Goal: Task Accomplishment & Management: Manage account settings

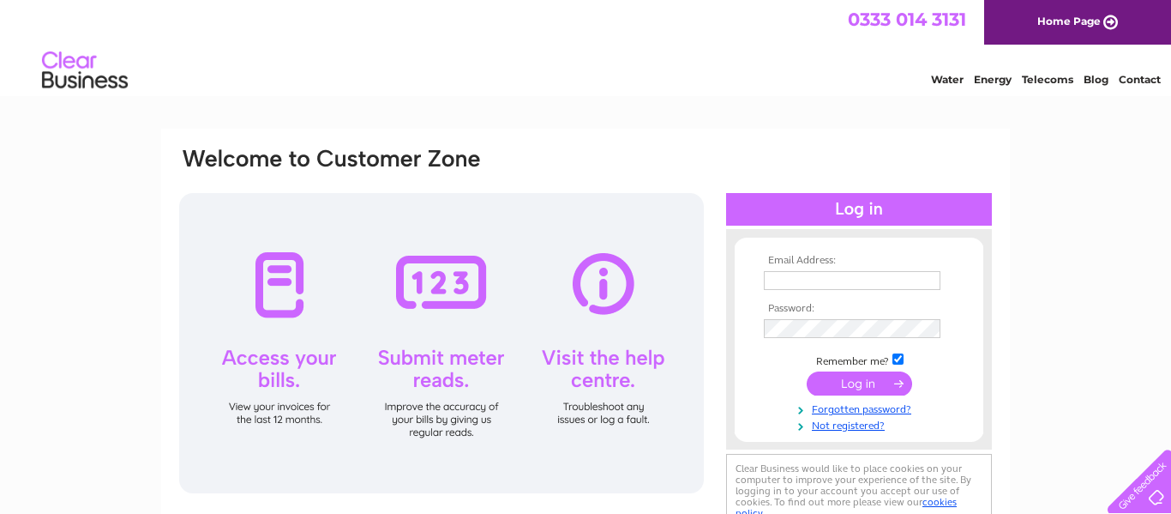
type input "[EMAIL_ADDRESS][DOMAIN_NAME]"
click at [849, 382] on input "submit" at bounding box center [859, 383] width 105 height 24
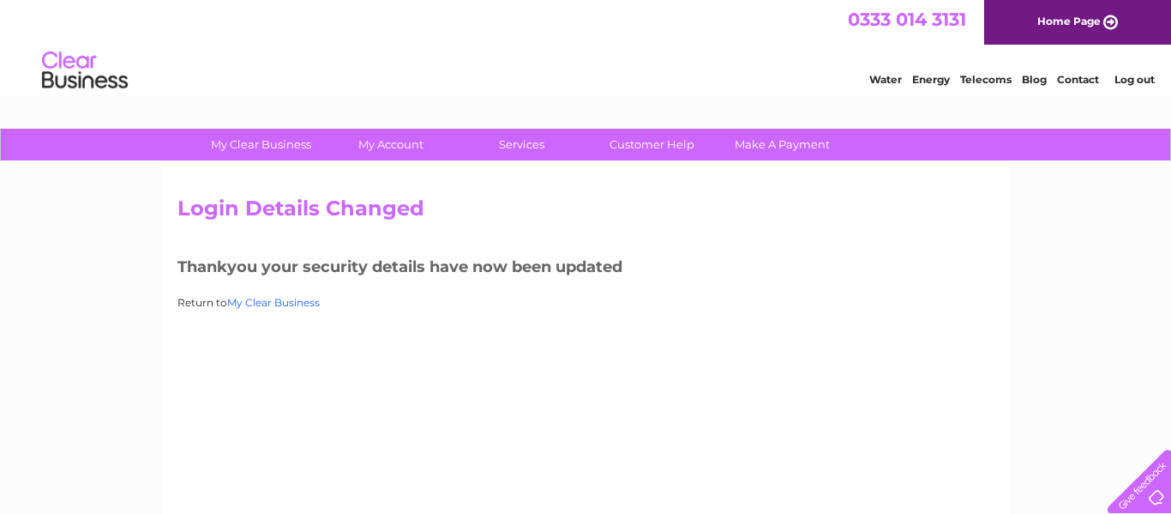
click at [290, 305] on link "My Clear Business" at bounding box center [273, 302] width 93 height 13
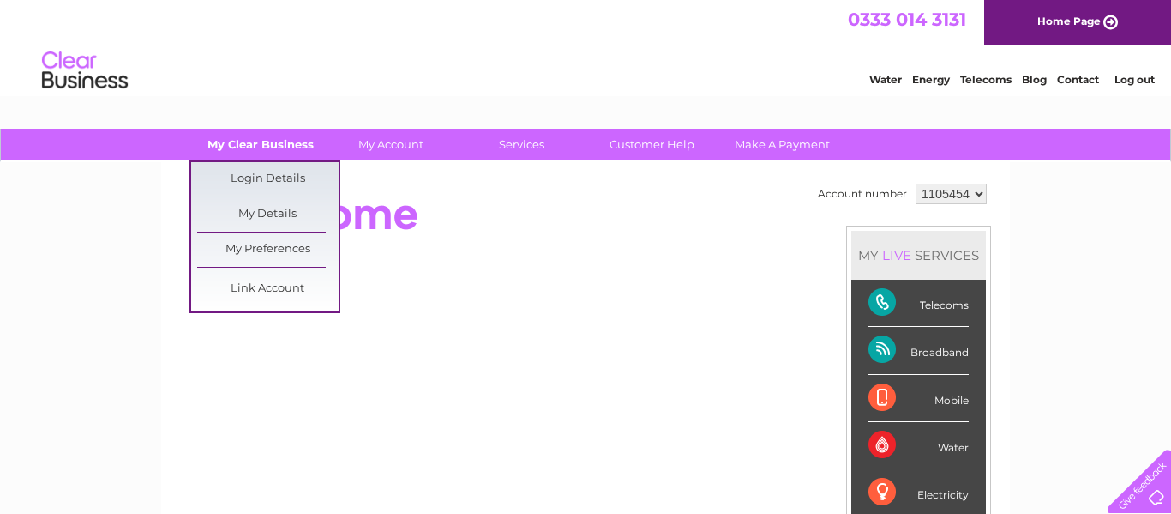
click at [244, 141] on link "My Clear Business" at bounding box center [260, 145] width 141 height 32
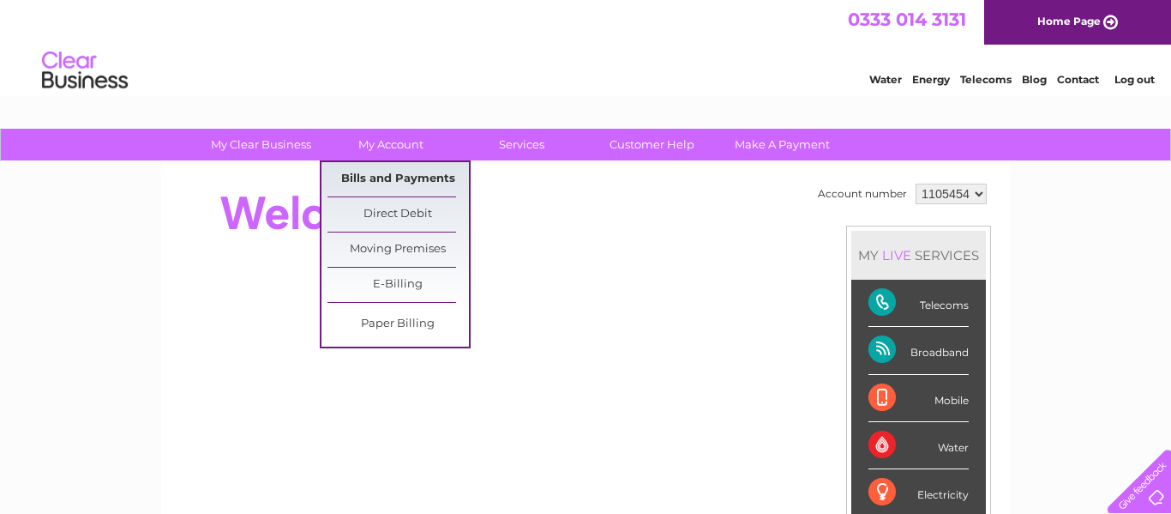
click at [393, 176] on link "Bills and Payments" at bounding box center [398, 179] width 141 height 34
click at [388, 146] on link "My Account" at bounding box center [391, 145] width 141 height 32
click at [402, 178] on link "Bills and Payments" at bounding box center [398, 179] width 141 height 34
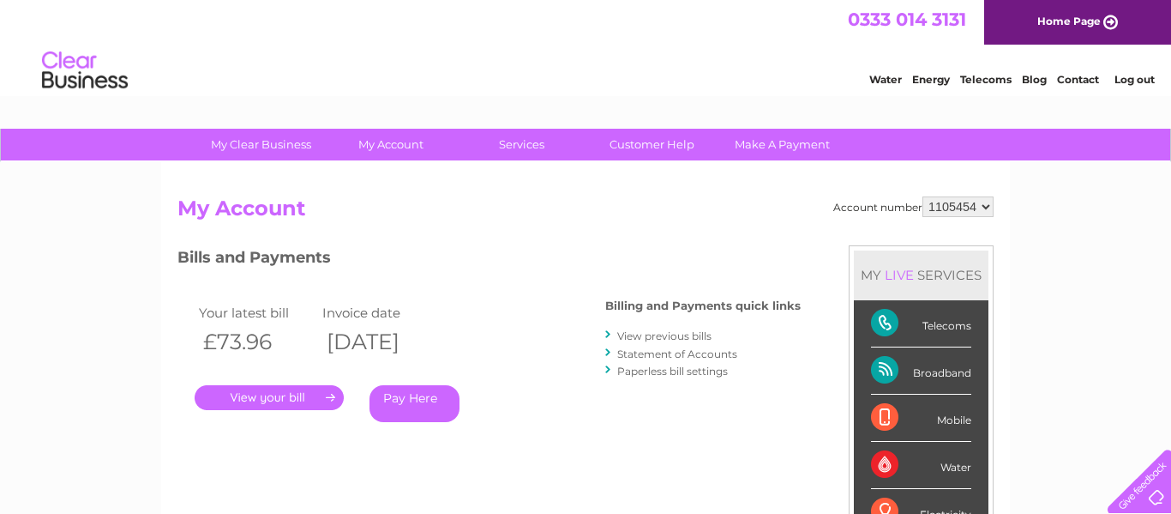
click at [265, 394] on link "." at bounding box center [269, 397] width 149 height 25
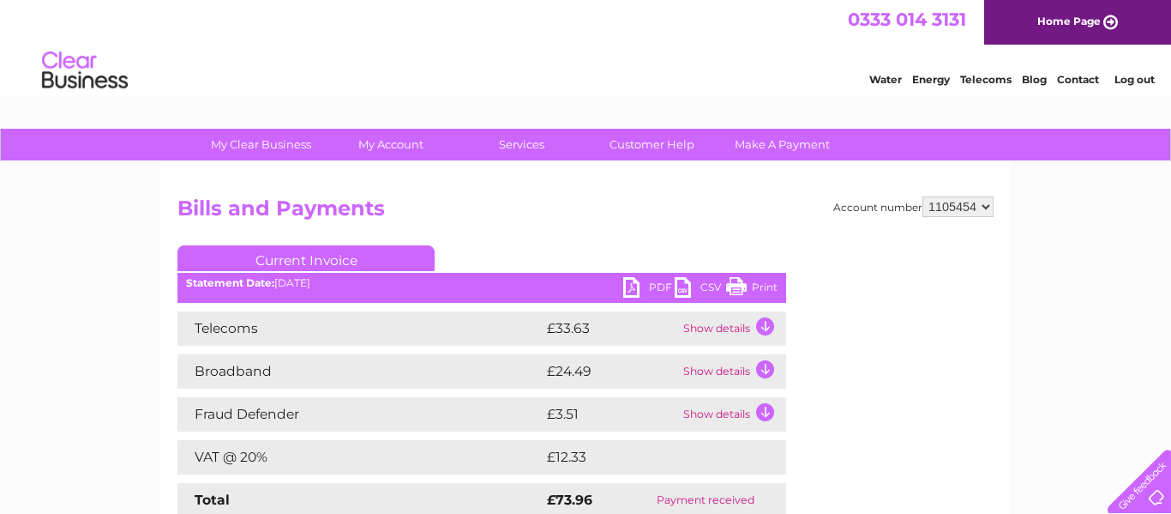
click at [768, 322] on td "Show details" at bounding box center [732, 328] width 107 height 34
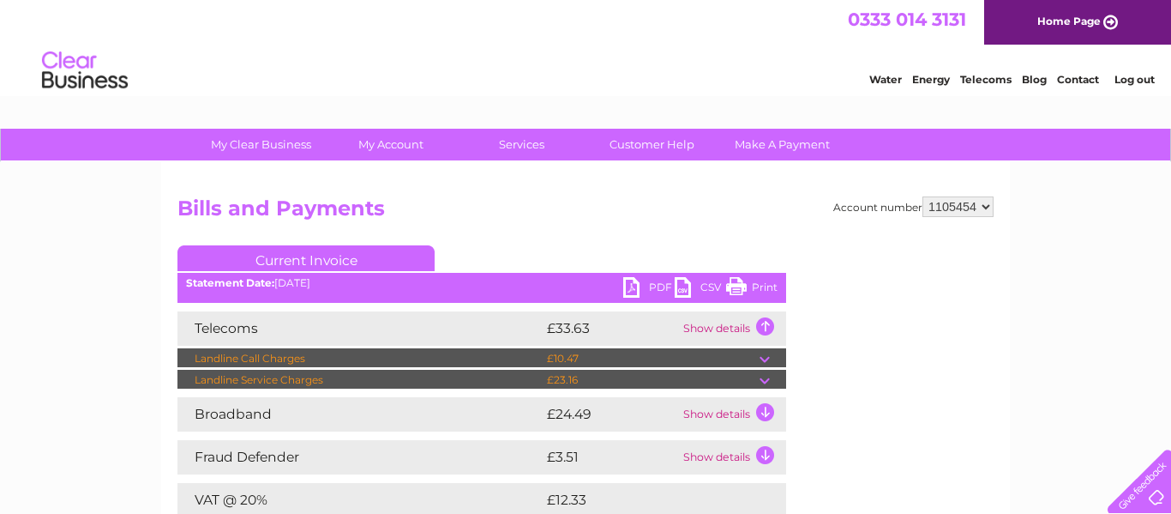
click at [766, 377] on td at bounding box center [773, 380] width 27 height 21
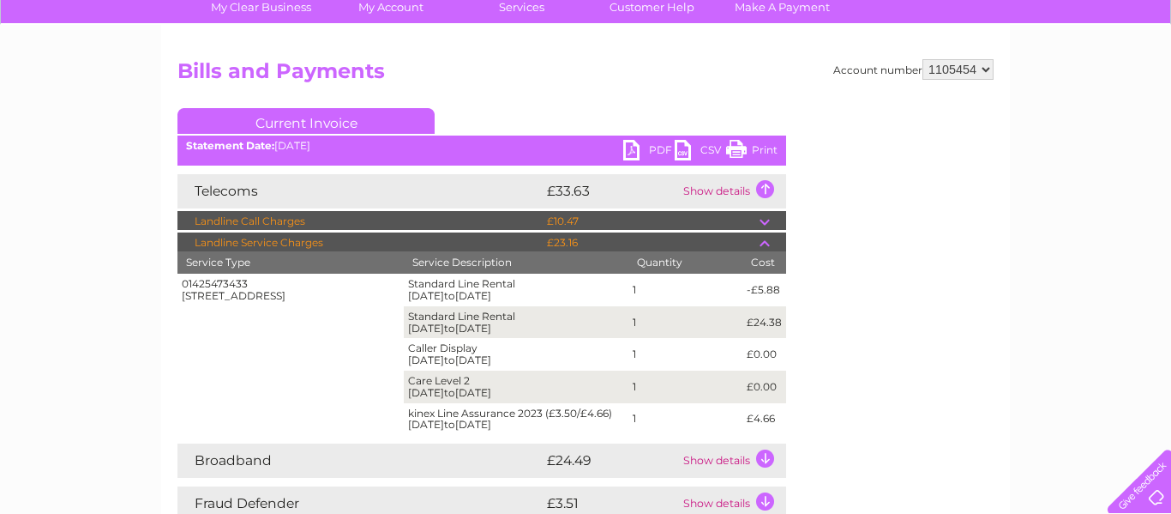
scroll to position [172, 0]
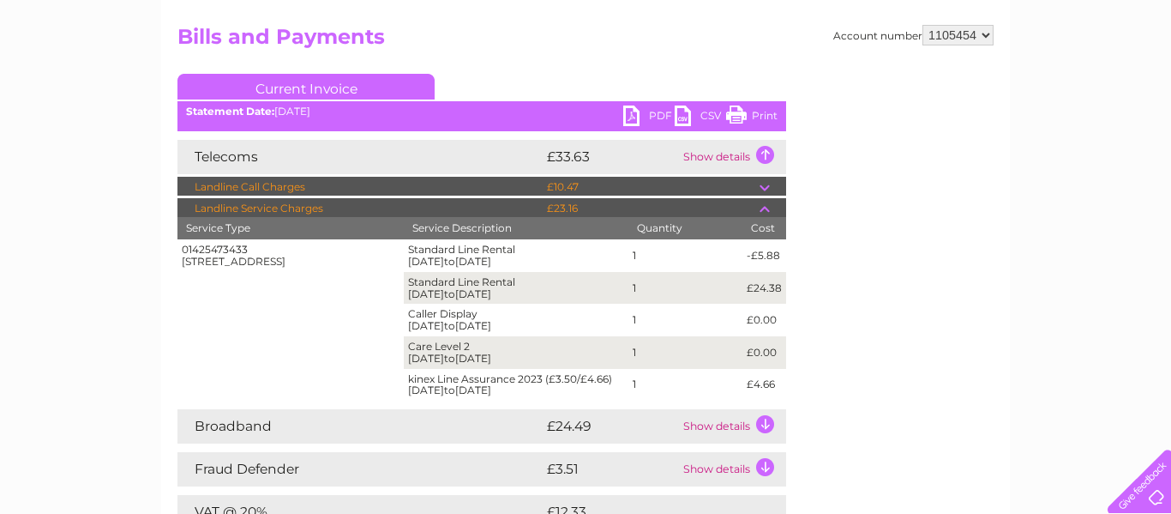
click at [764, 154] on td "Show details" at bounding box center [732, 157] width 107 height 34
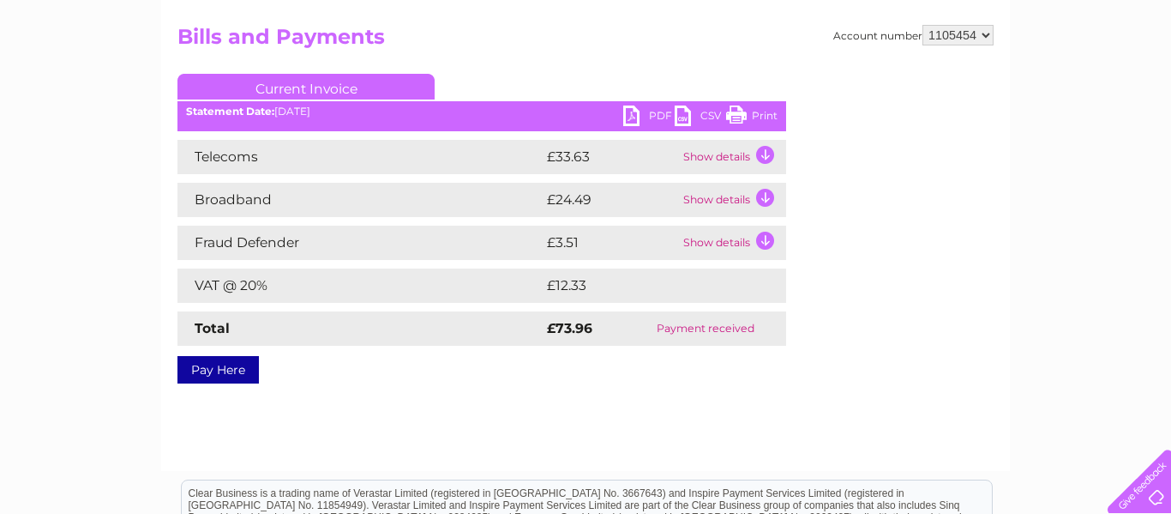
click at [764, 154] on td "Show details" at bounding box center [732, 157] width 107 height 34
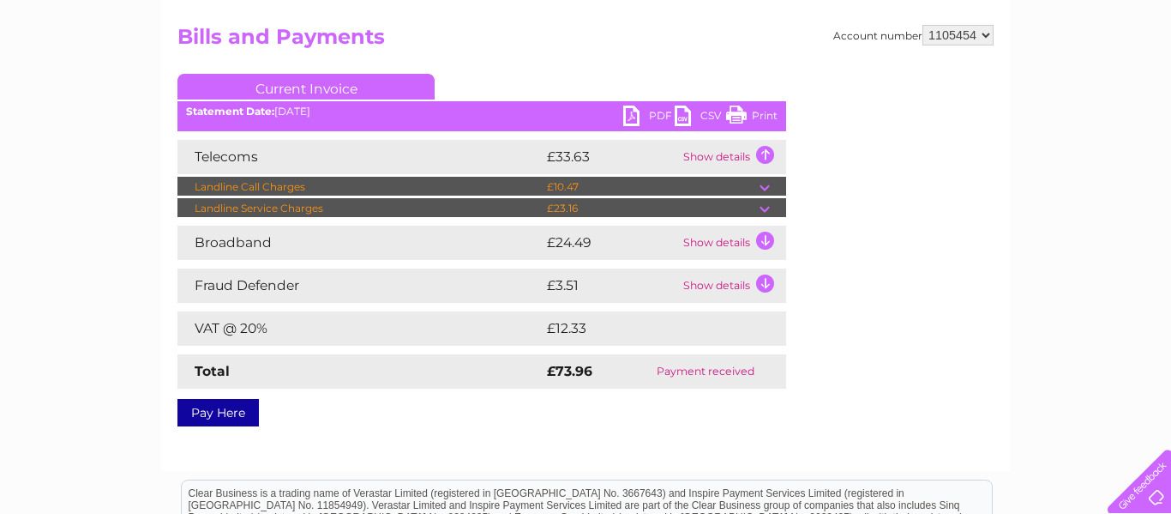
click at [765, 204] on td at bounding box center [773, 208] width 27 height 21
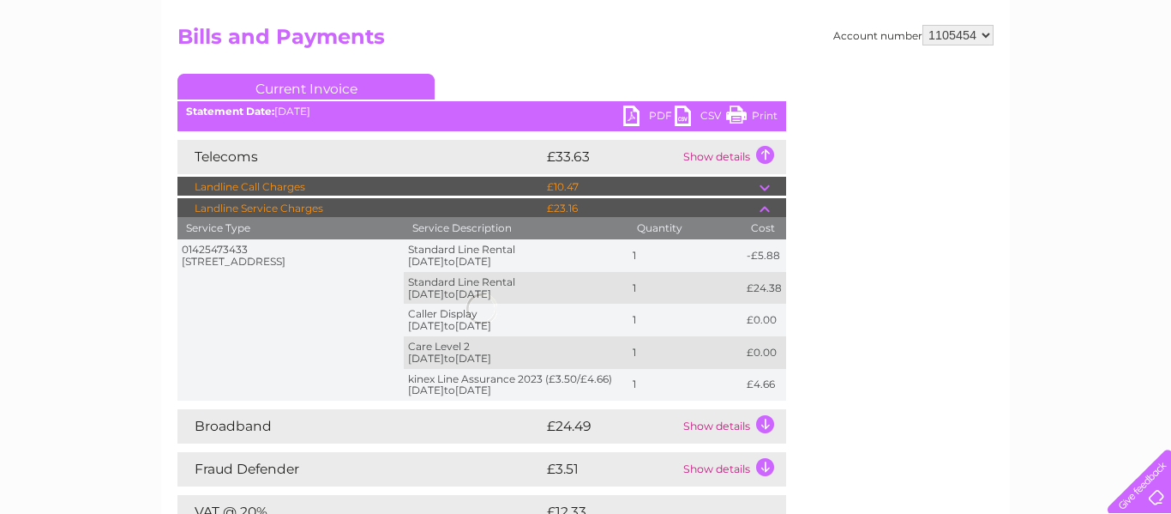
click at [761, 425] on td "Show details" at bounding box center [732, 426] width 107 height 34
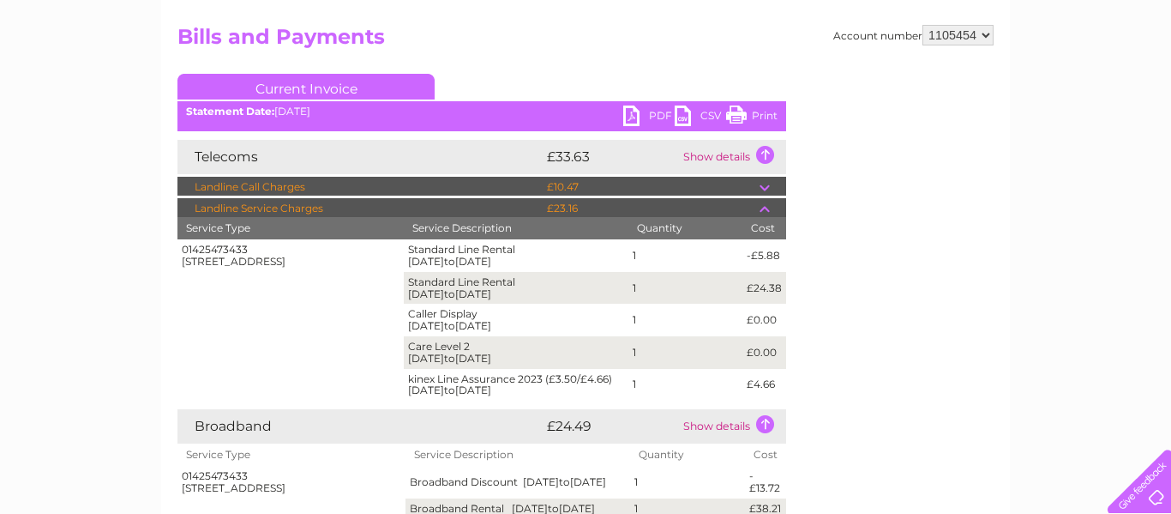
click at [653, 114] on link "PDF" at bounding box center [648, 117] width 51 height 25
